Goal: Find specific page/section: Find specific page/section

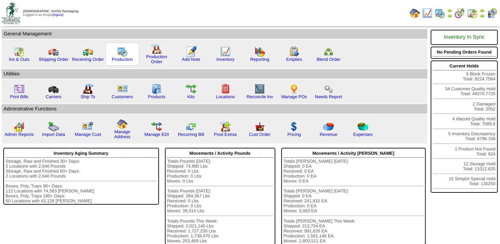
click at [117, 55] on img at bounding box center [122, 51] width 11 height 11
click at [220, 53] on img at bounding box center [225, 51] width 11 height 11
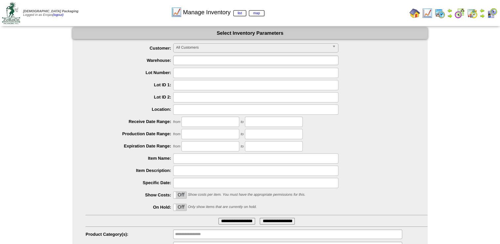
click at [185, 61] on input "text" at bounding box center [196, 60] width 42 height 8
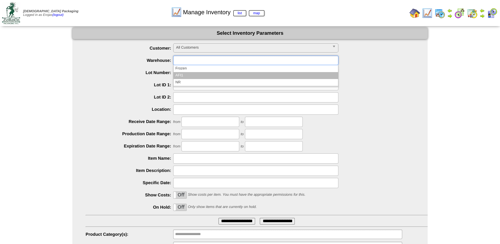
click at [180, 73] on li "AFI1" at bounding box center [256, 75] width 165 height 7
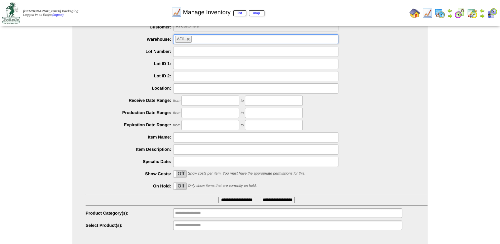
scroll to position [31, 0]
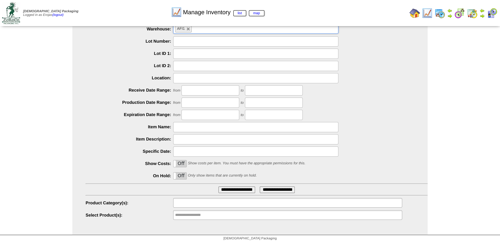
click at [190, 203] on input "text" at bounding box center [196, 203] width 42 height 8
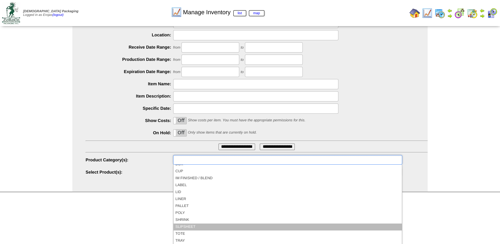
scroll to position [0, 0]
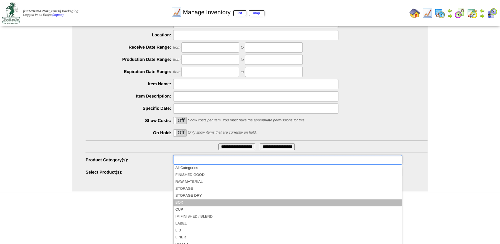
click at [189, 200] on li "BOX" at bounding box center [288, 202] width 228 height 7
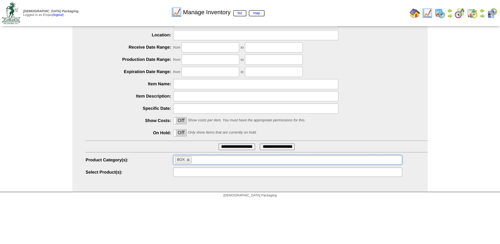
click at [183, 174] on input "text" at bounding box center [196, 172] width 42 height 8
type input "**********"
